Goal: Contribute content: Add original content to the website for others to see

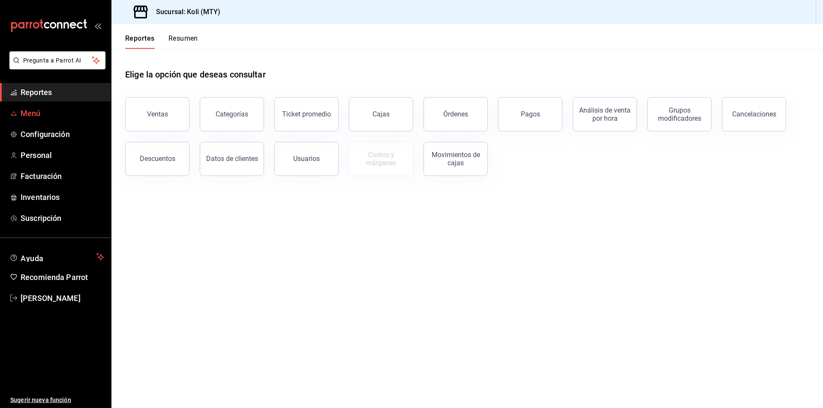
click at [23, 113] on span "Menú" at bounding box center [63, 114] width 84 height 12
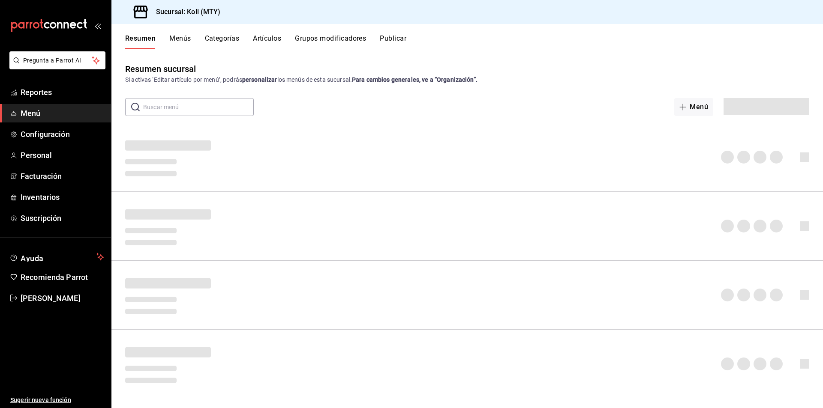
click at [271, 39] on button "Artículos" at bounding box center [267, 41] width 28 height 15
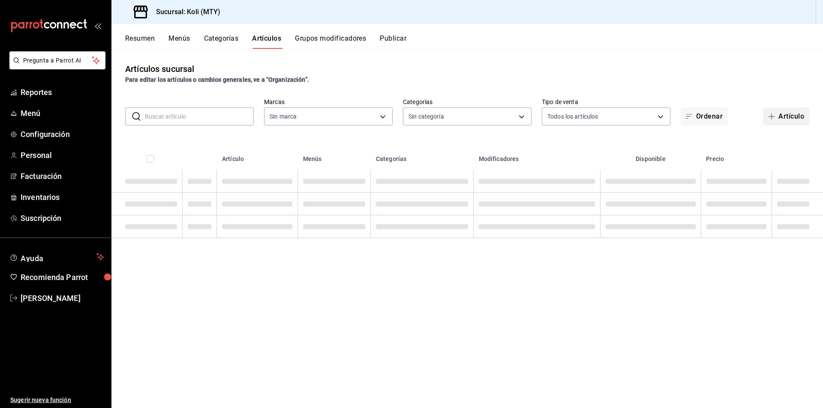
click at [798, 116] on button "Artículo" at bounding box center [786, 117] width 46 height 18
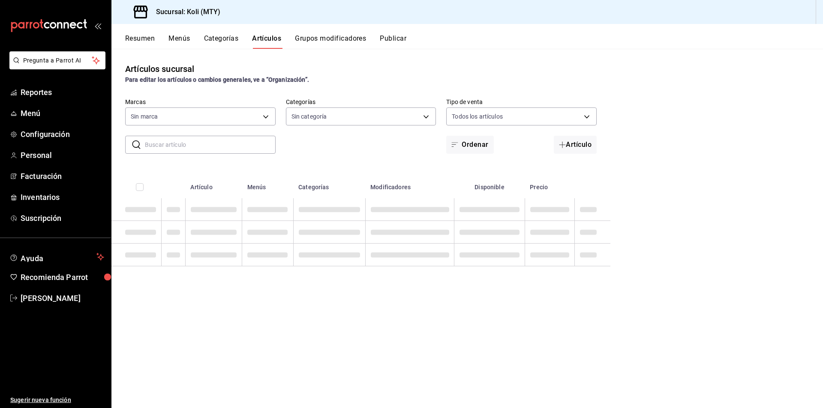
type input "d0121fda-d2d9-471b-a553-6c3ebe72ecf1"
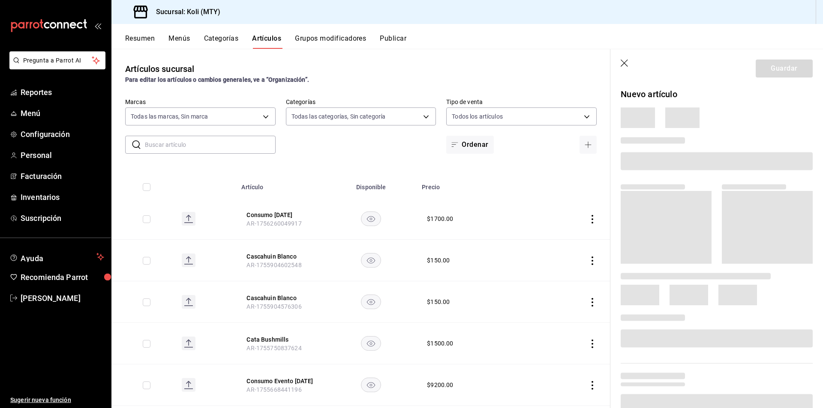
type input "bdbb80dd-55c6-4840-8e5f-3949d06b8048,806d482e-3620-4438-8e2e-a780cd3835d7,2d9f9…"
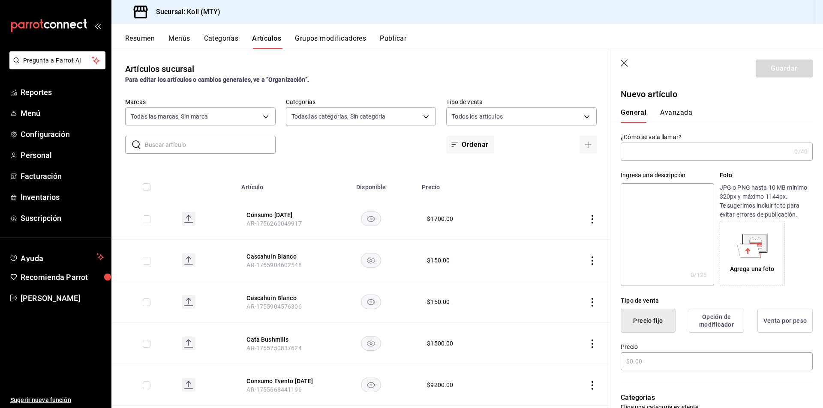
type input "AR-1756332137976"
click at [704, 150] on input "text" at bounding box center [705, 151] width 170 height 17
type input "Consumo Evento [DATE]"
click at [666, 362] on input "text" at bounding box center [716, 362] width 192 height 18
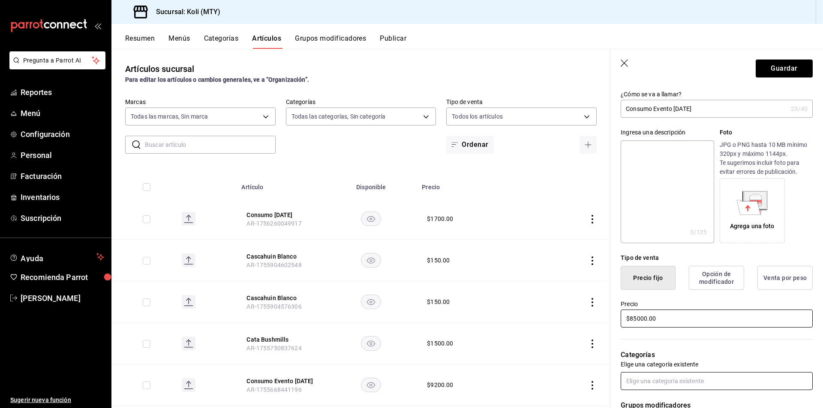
type input "$85000.00"
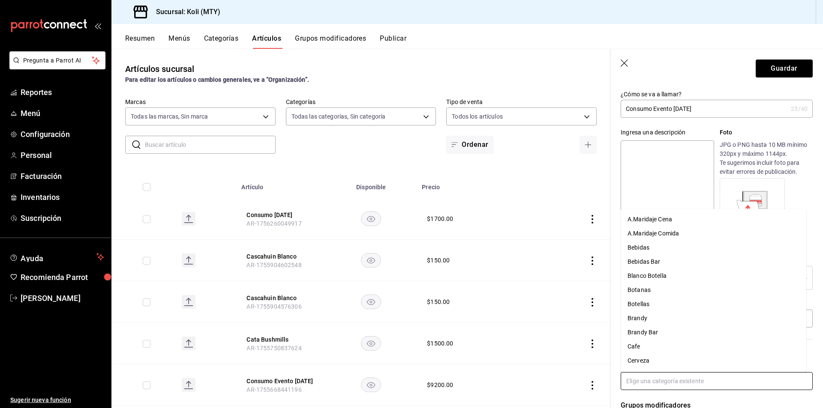
click at [654, 389] on input "text" at bounding box center [716, 381] width 192 height 18
type input "eve"
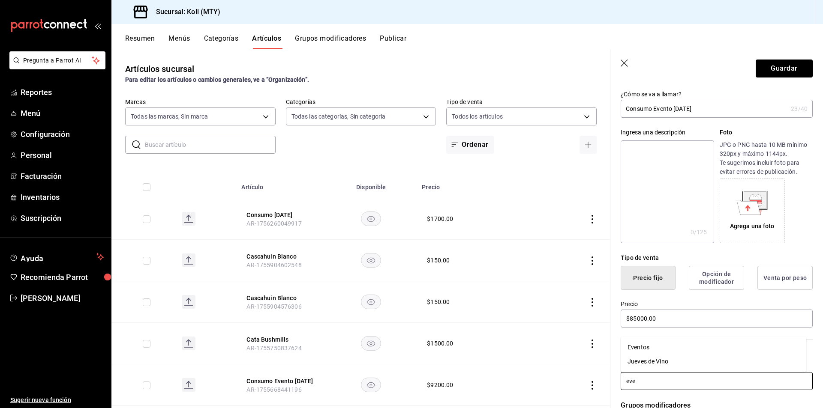
click at [670, 344] on li "Eventos" at bounding box center [713, 348] width 186 height 14
click at [798, 75] on button "Guardar" at bounding box center [783, 69] width 57 height 18
